Goal: Information Seeking & Learning: Learn about a topic

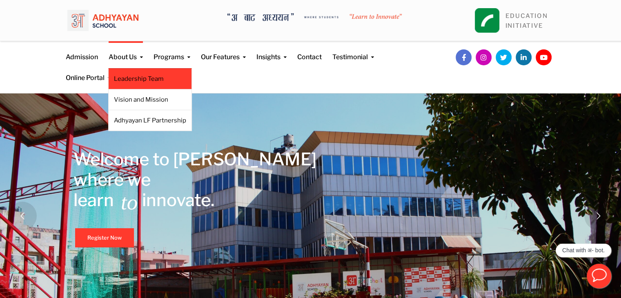
click at [136, 74] on link "Leadership Team" at bounding box center [150, 78] width 72 height 9
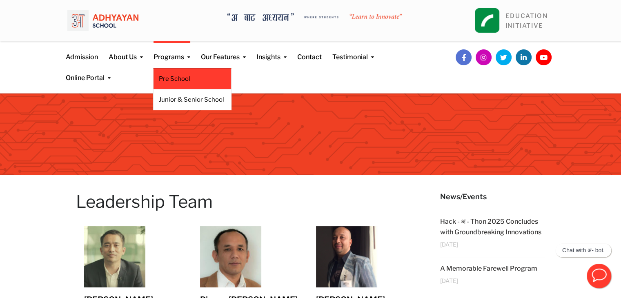
click at [170, 82] on link "Pre School" at bounding box center [192, 78] width 67 height 9
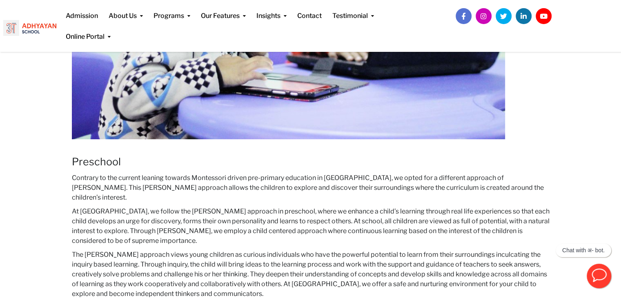
scroll to position [275, 0]
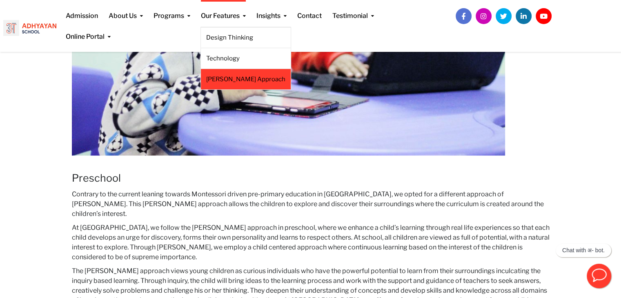
click at [236, 79] on link "[PERSON_NAME] Approach" at bounding box center [245, 79] width 79 height 9
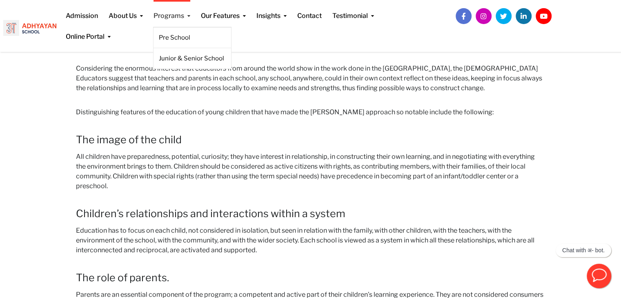
scroll to position [486, 0]
